Goal: Transaction & Acquisition: Purchase product/service

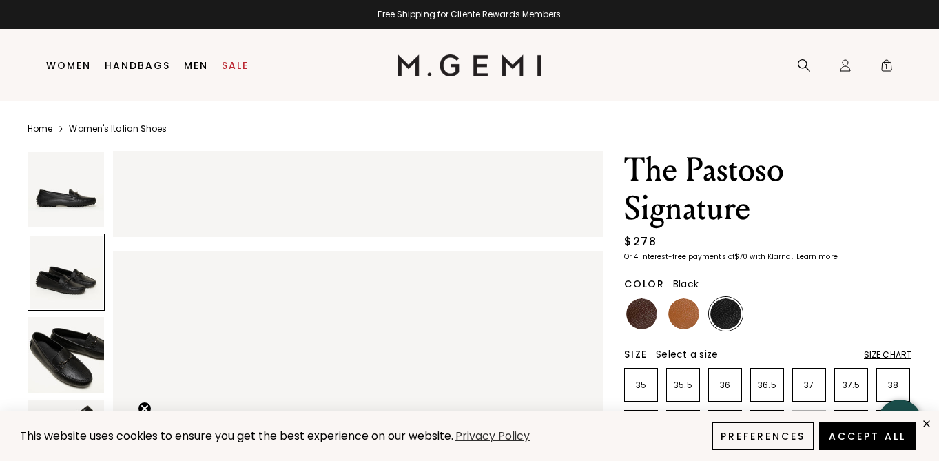
scroll to position [405, 0]
click at [676, 313] on img at bounding box center [684, 313] width 31 height 31
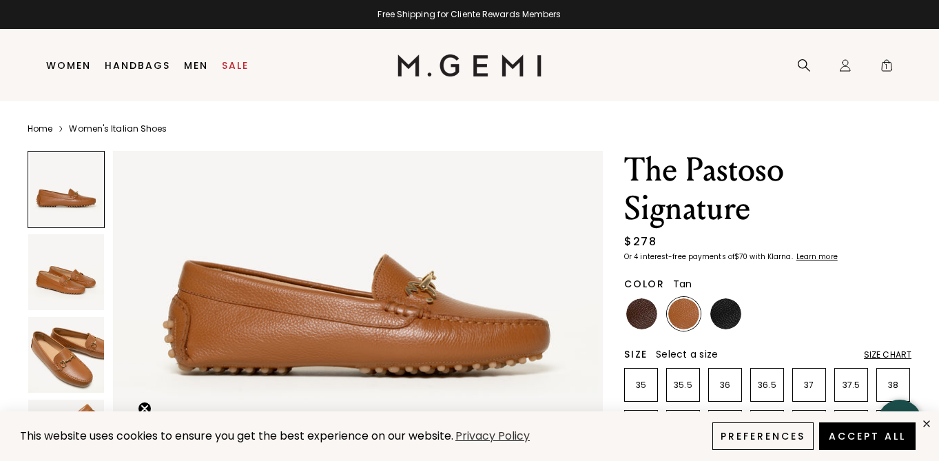
scroll to position [136, 0]
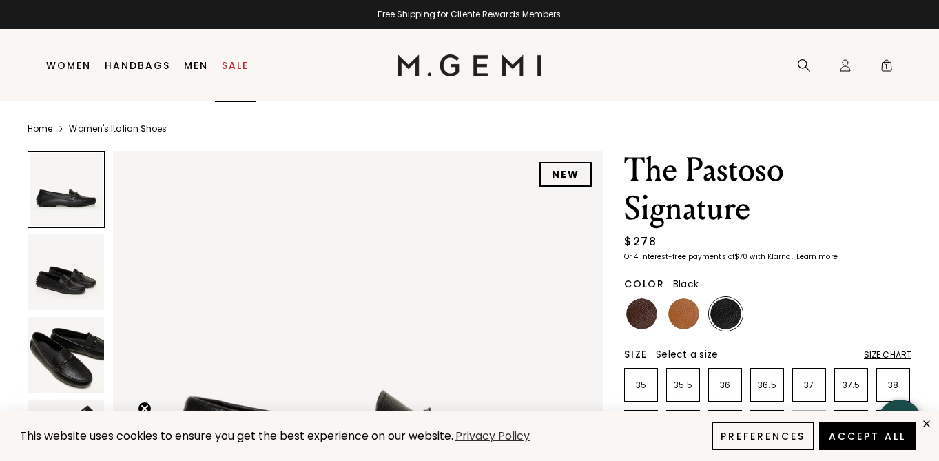
click at [237, 65] on link "Sale" at bounding box center [235, 65] width 27 height 11
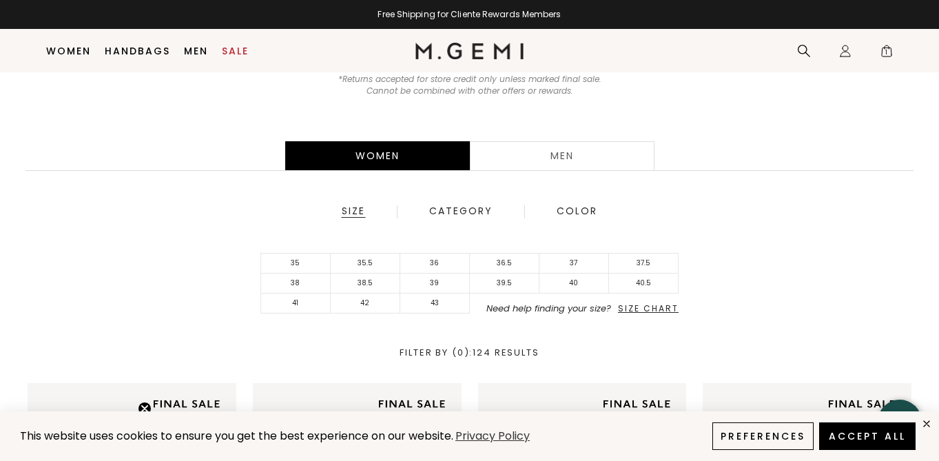
scroll to position [238, 0]
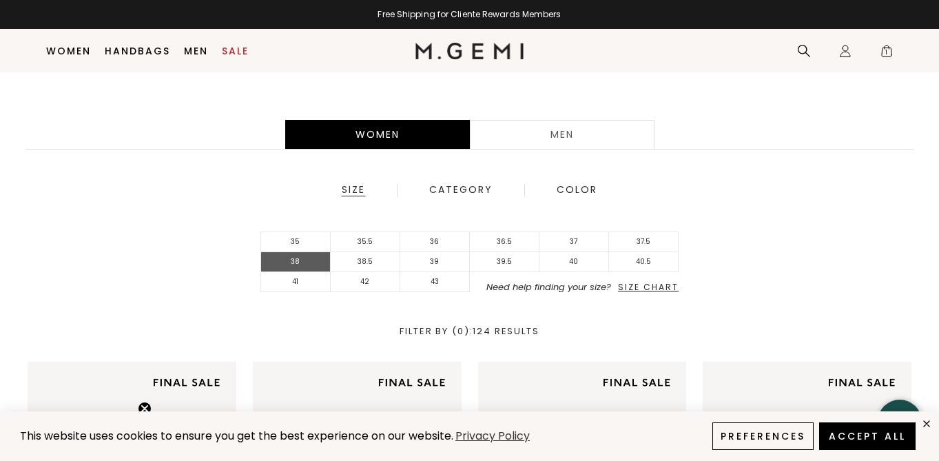
click at [307, 262] on li "38" at bounding box center [296, 262] width 70 height 20
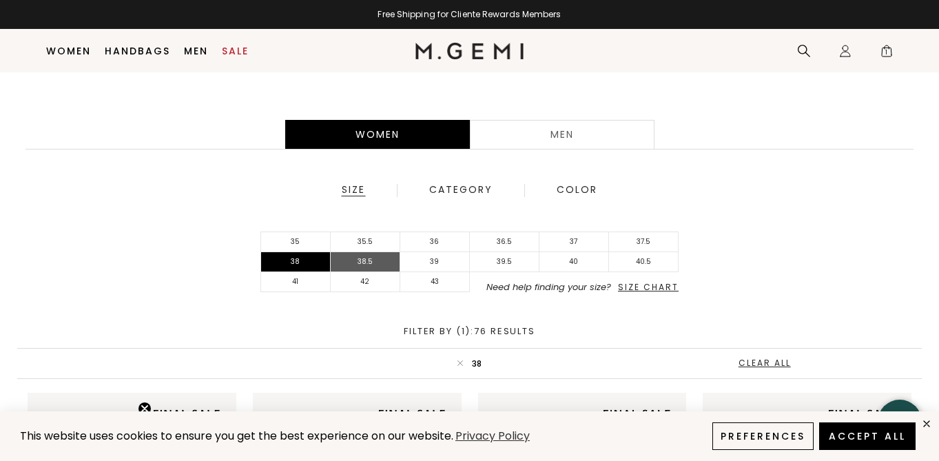
click at [361, 261] on li "38.5" at bounding box center [366, 262] width 70 height 20
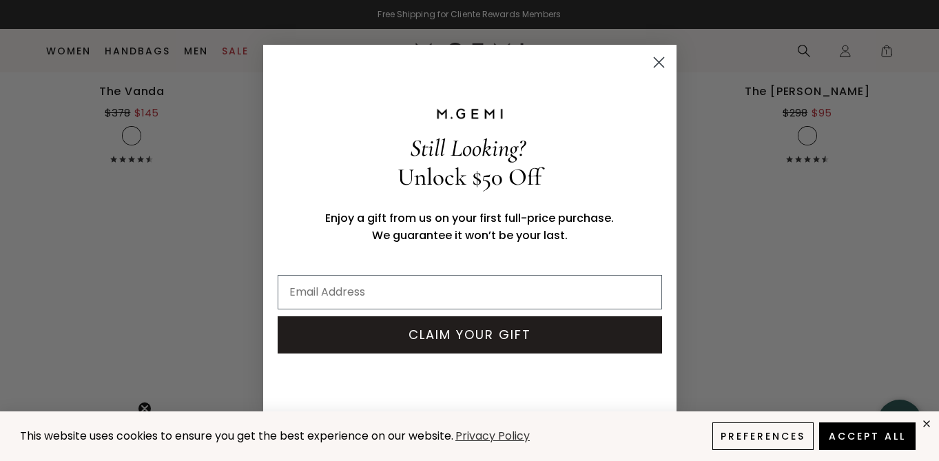
scroll to position [4472, 0]
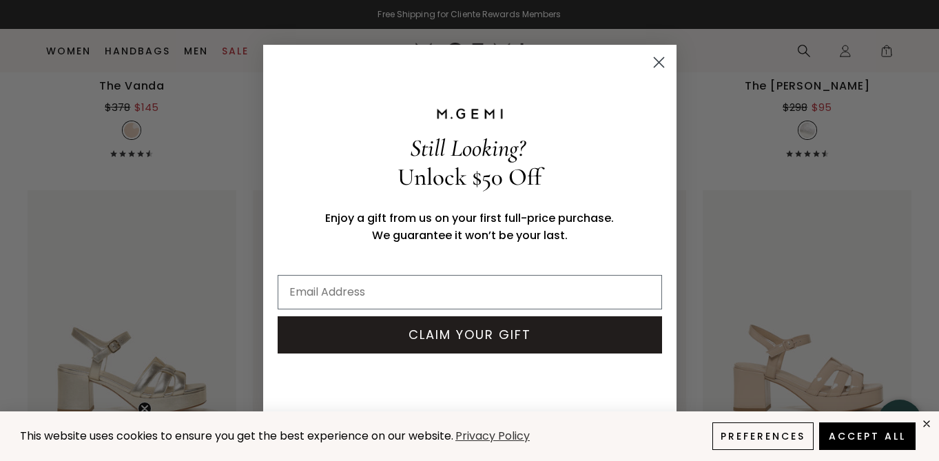
click at [656, 63] on circle "Close dialog" at bounding box center [658, 61] width 23 height 23
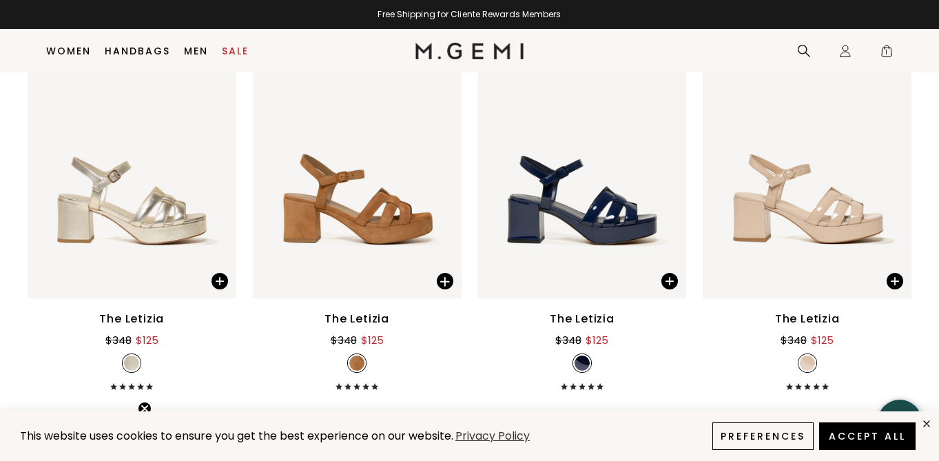
scroll to position [4597, 0]
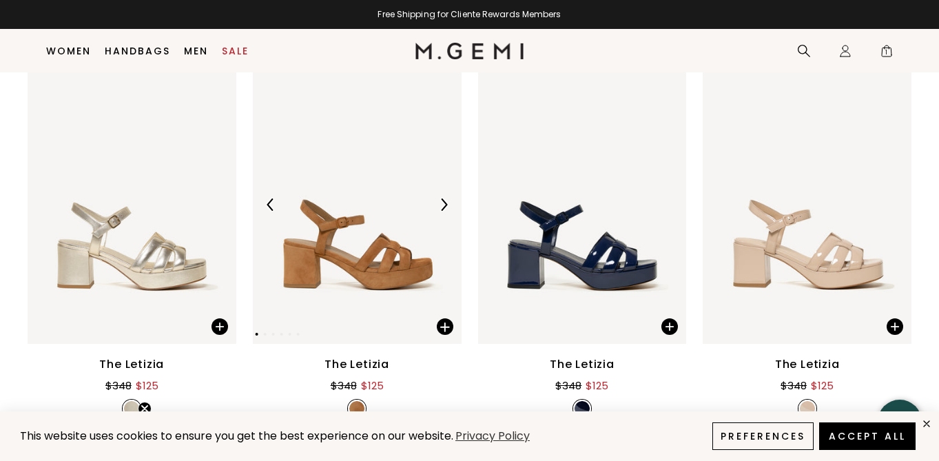
click at [367, 268] on img at bounding box center [357, 204] width 209 height 278
click at [378, 267] on img at bounding box center [357, 204] width 209 height 278
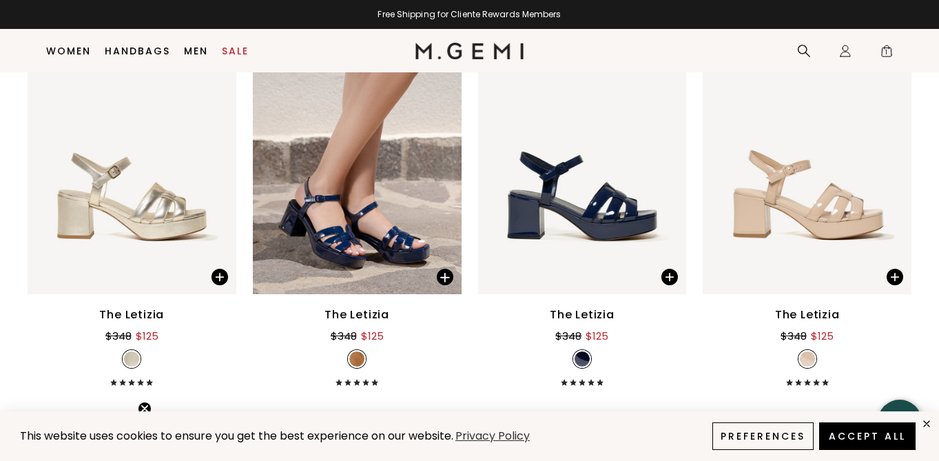
scroll to position [4650, 0]
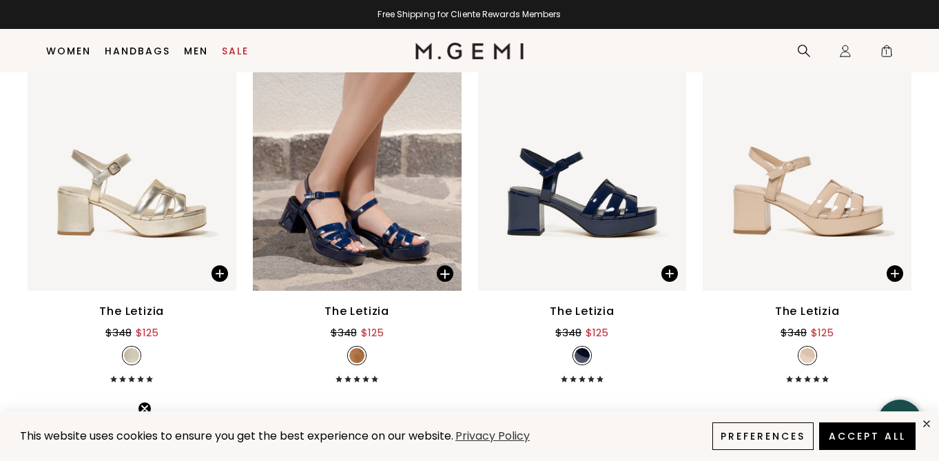
click at [359, 355] on img at bounding box center [356, 355] width 15 height 15
click at [888, 48] on span "1" at bounding box center [887, 54] width 14 height 14
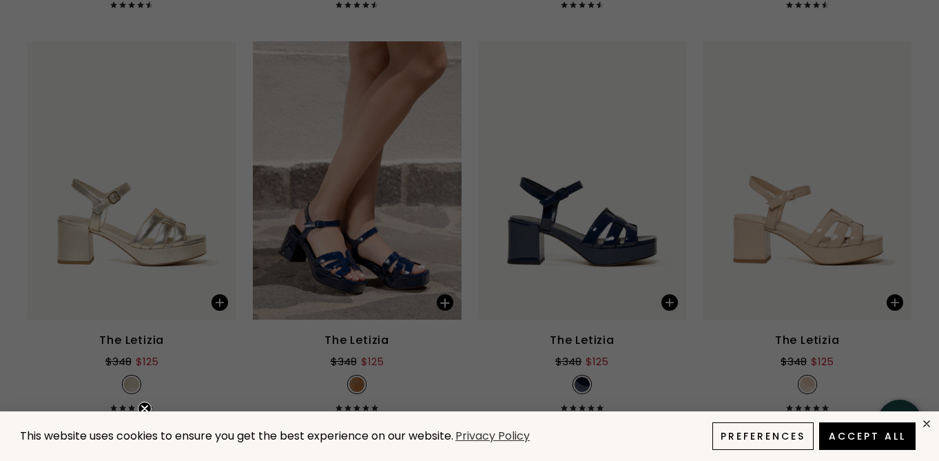
scroll to position [0, 0]
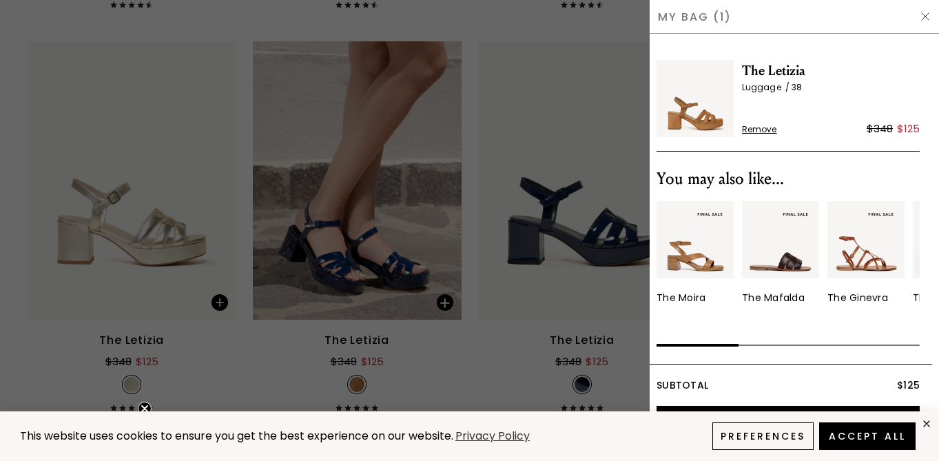
click at [698, 264] on img at bounding box center [695, 239] width 77 height 77
click at [685, 299] on div "The Moira" at bounding box center [681, 298] width 49 height 14
click at [693, 259] on img at bounding box center [695, 239] width 77 height 77
click at [100, 114] on div at bounding box center [469, 230] width 939 height 461
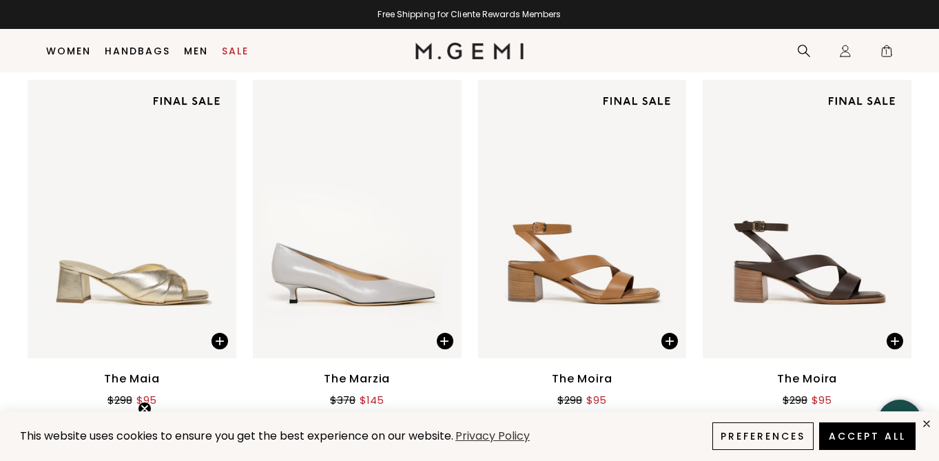
scroll to position [7813, 0]
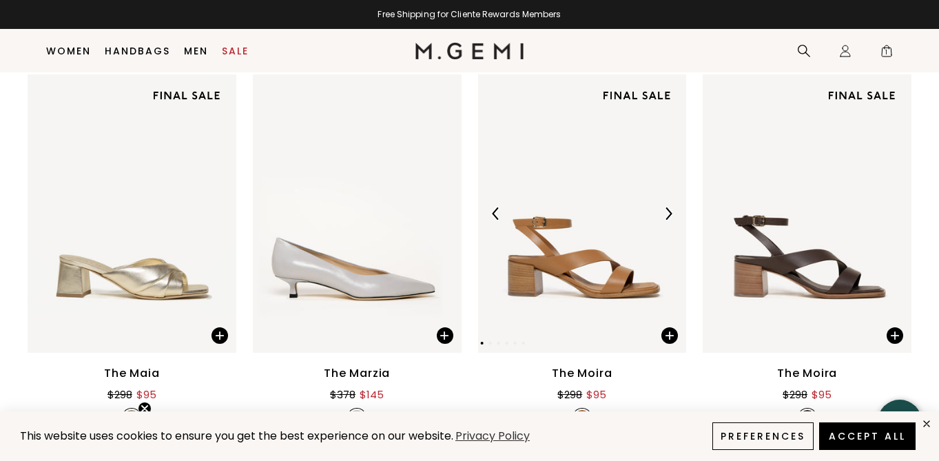
click at [523, 269] on img at bounding box center [582, 213] width 209 height 278
click at [587, 373] on div "The Moira" at bounding box center [582, 373] width 60 height 17
click at [667, 338] on span at bounding box center [670, 335] width 17 height 17
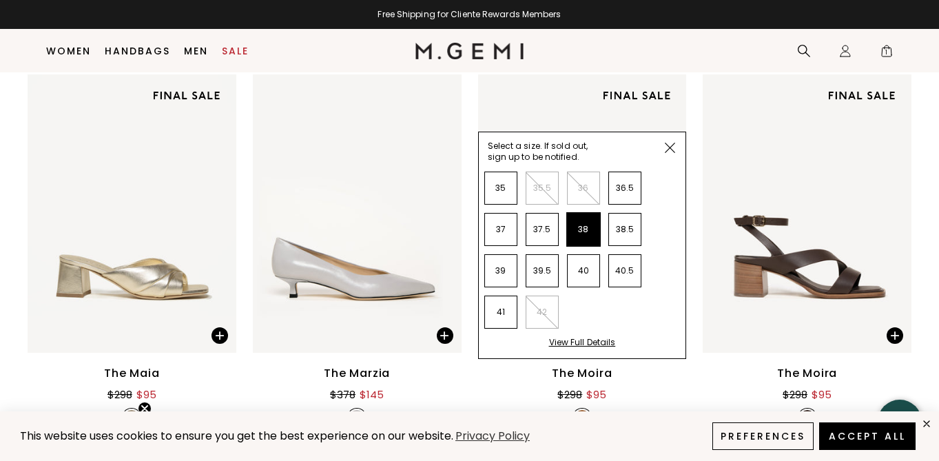
click at [590, 228] on li "38" at bounding box center [583, 229] width 33 height 33
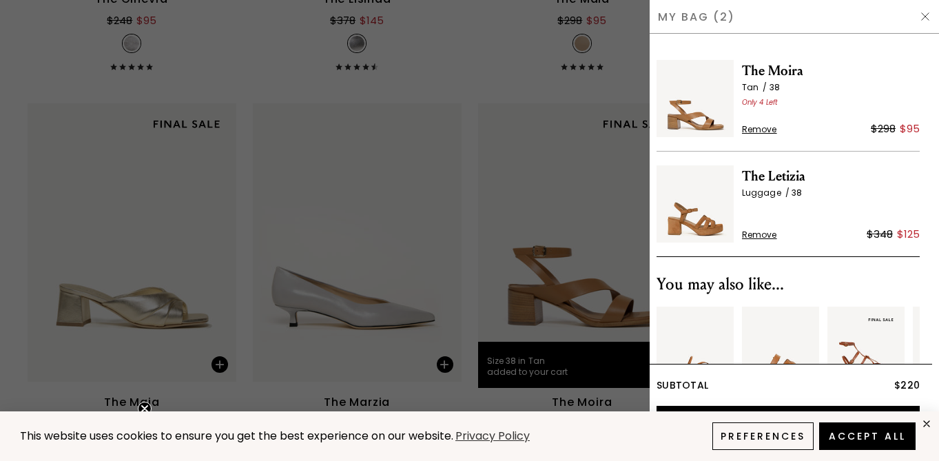
click at [478, 218] on div at bounding box center [469, 230] width 939 height 461
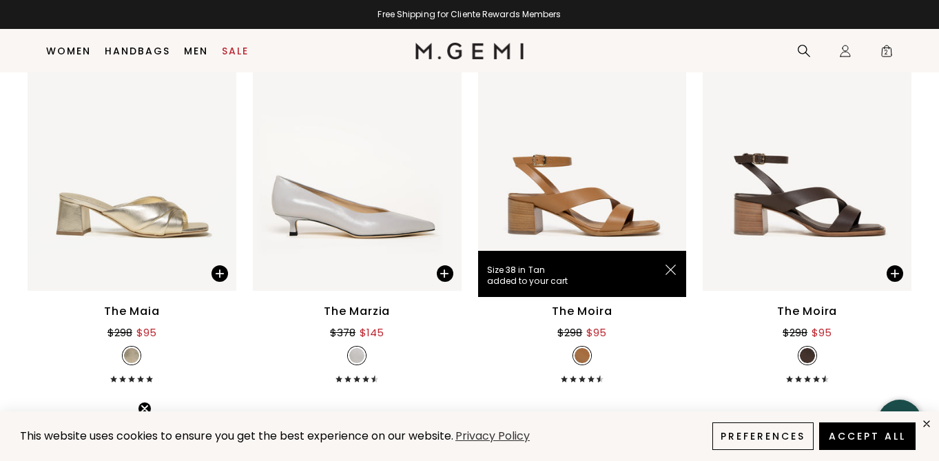
scroll to position [7828, 0]
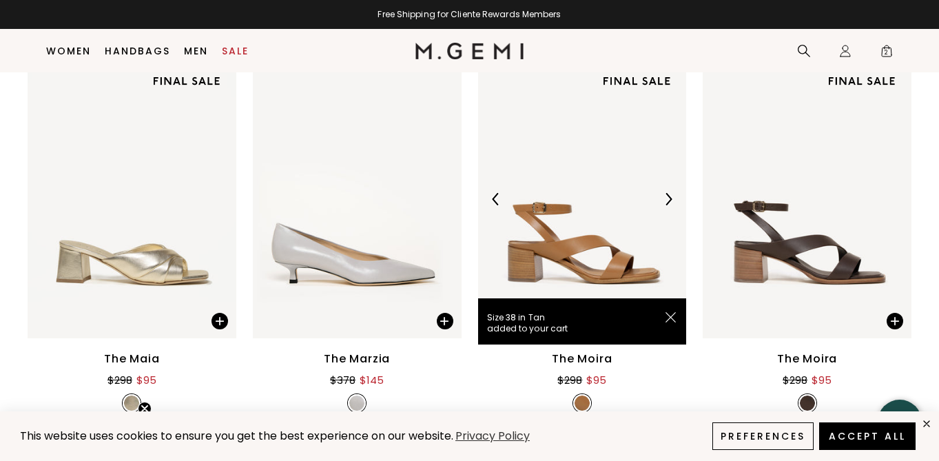
click at [580, 260] on img at bounding box center [582, 199] width 209 height 278
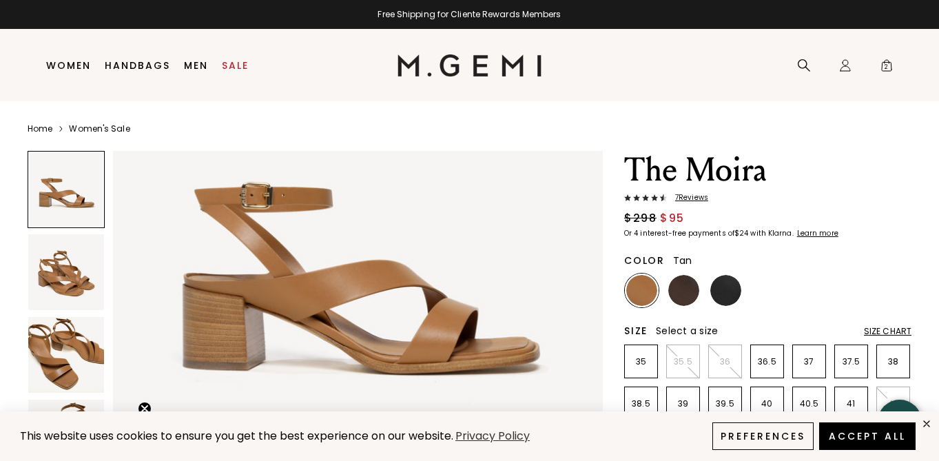
scroll to position [143, 0]
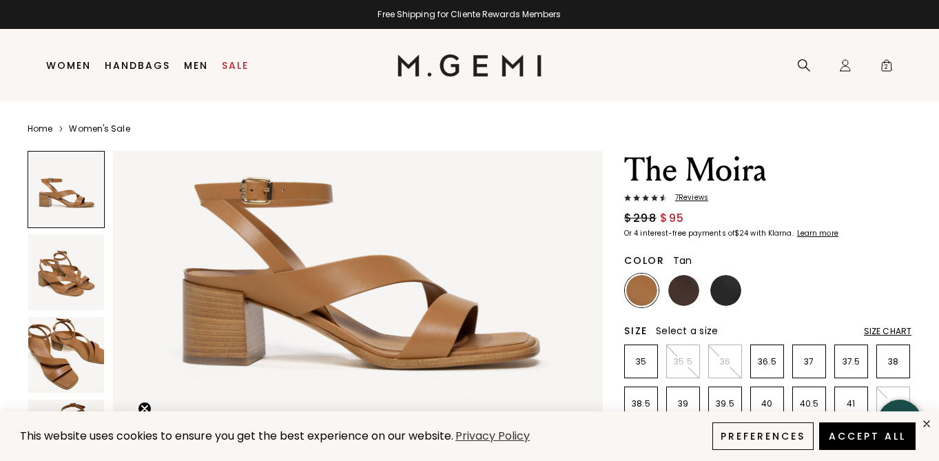
click at [68, 278] on img at bounding box center [66, 272] width 76 height 76
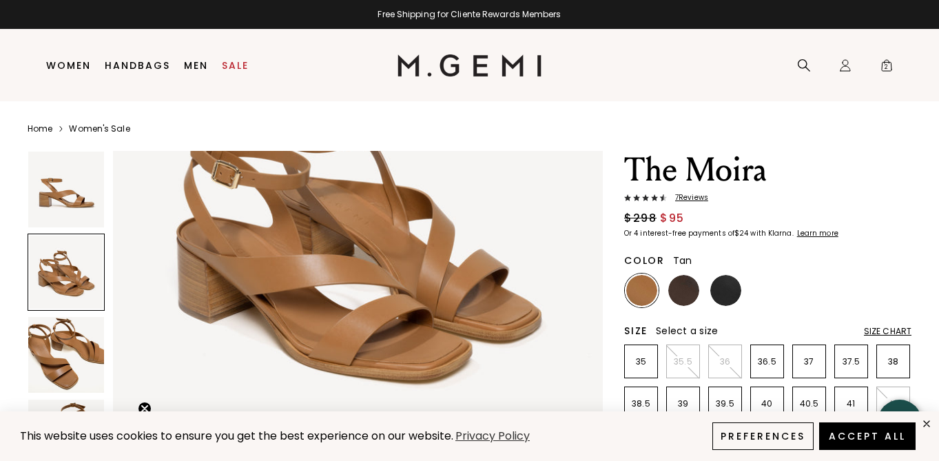
scroll to position [675, 0]
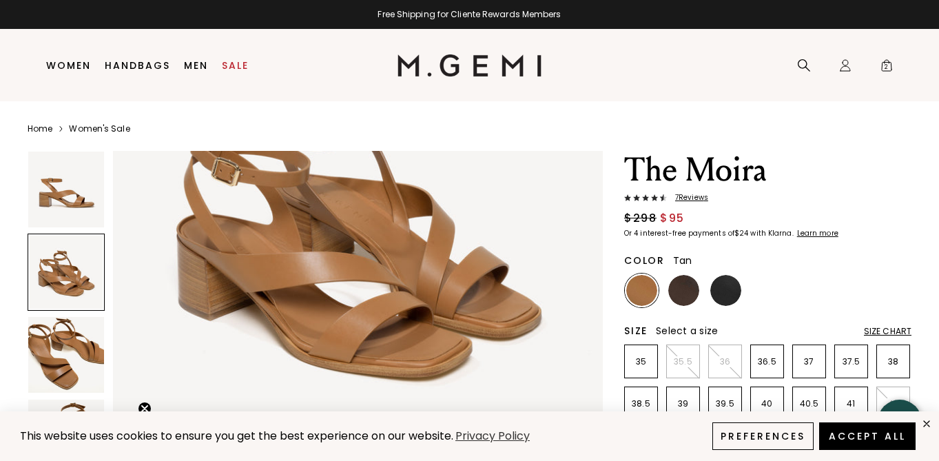
click at [79, 356] on img at bounding box center [66, 355] width 76 height 76
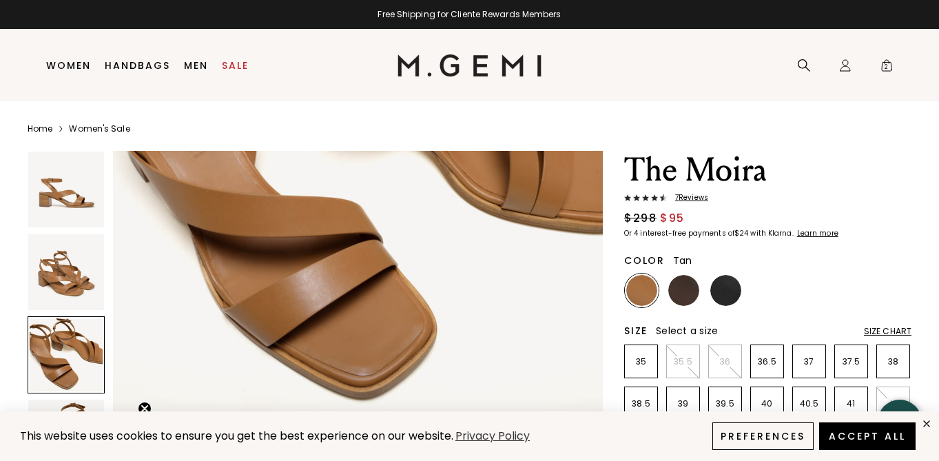
scroll to position [1232, 0]
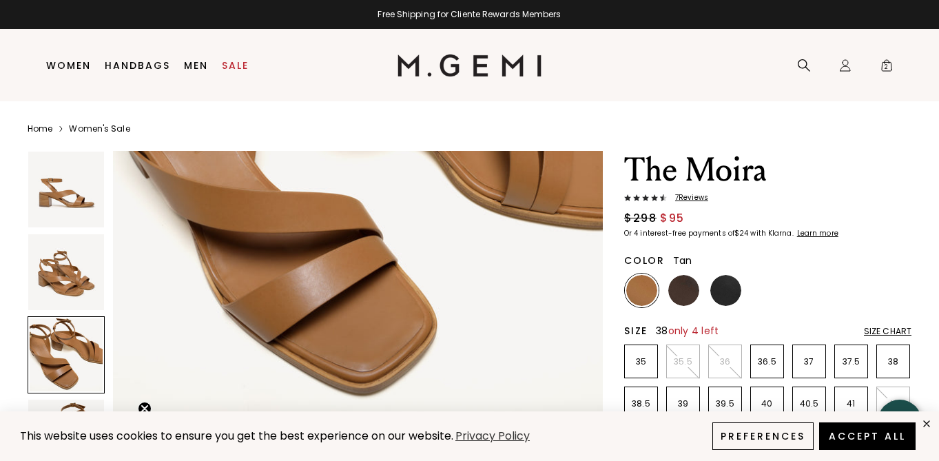
click at [888, 363] on p "38" at bounding box center [893, 361] width 32 height 11
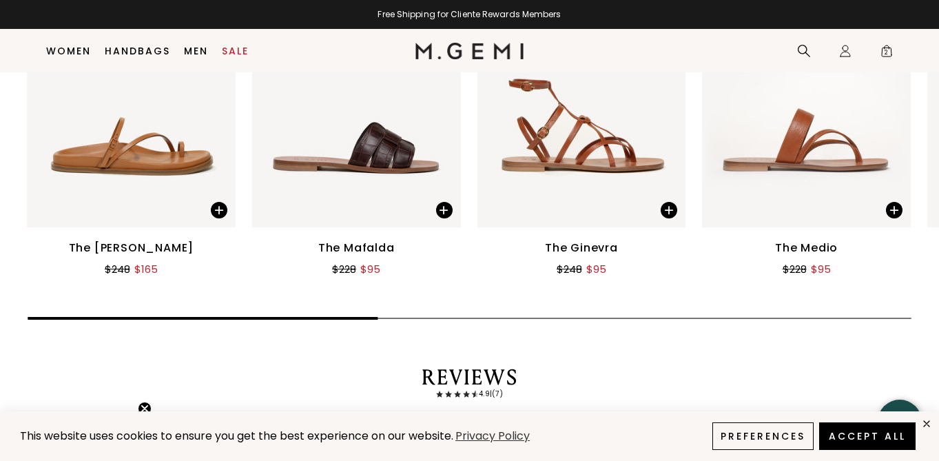
scroll to position [1889, 0]
